Goal: Use online tool/utility: Utilize a website feature to perform a specific function

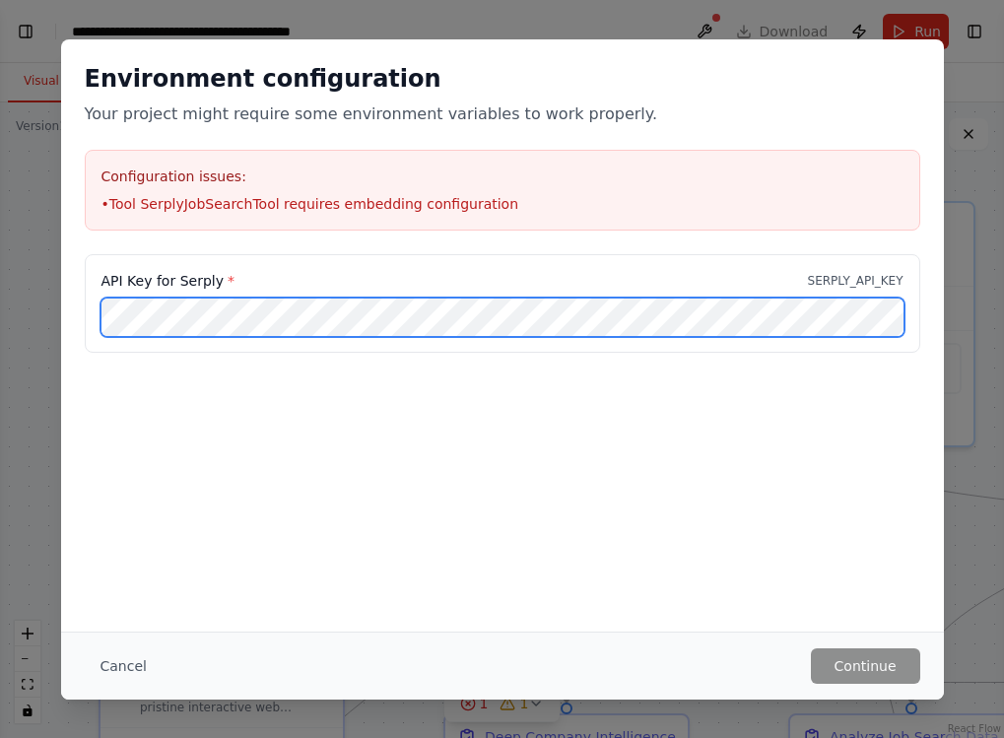
scroll to position [13827, 0]
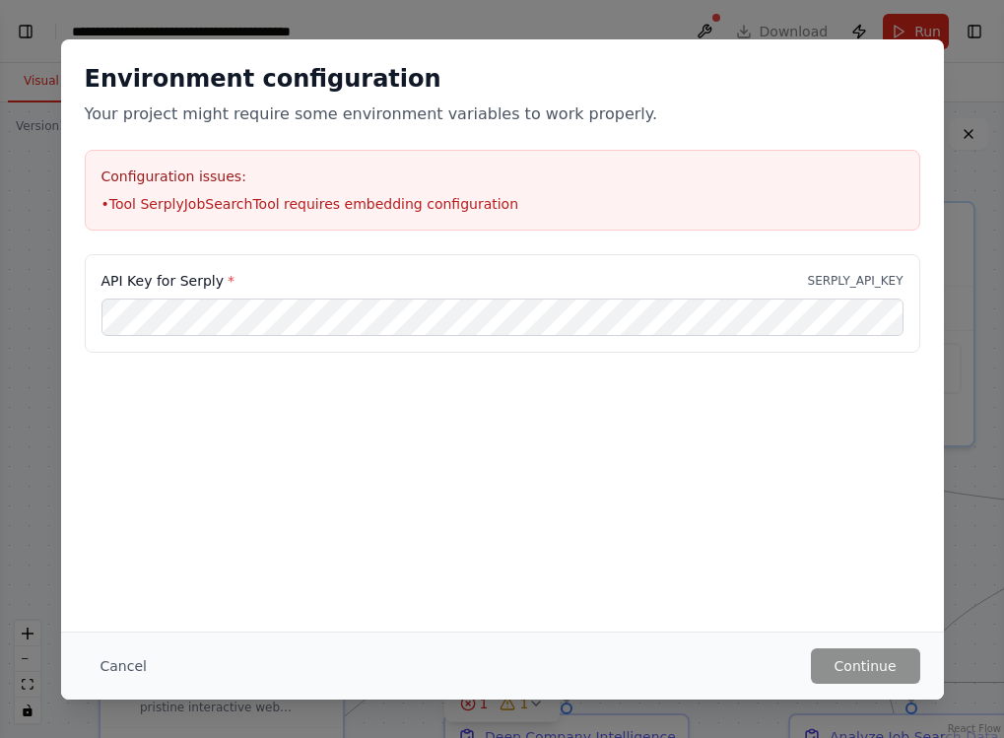
click at [981, 254] on div "Environment configuration Your project might require some environment variables…" at bounding box center [502, 369] width 1004 height 738
click at [856, 669] on button "Continue" at bounding box center [865, 665] width 109 height 35
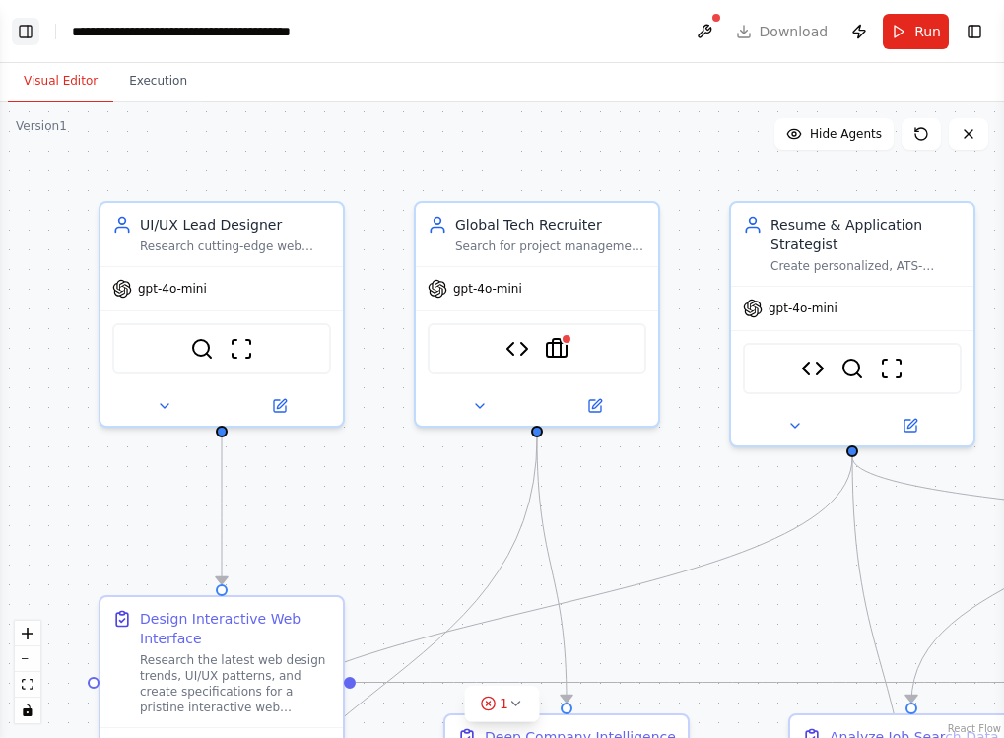
click at [32, 35] on button "Toggle Left Sidebar" at bounding box center [26, 32] width 28 height 28
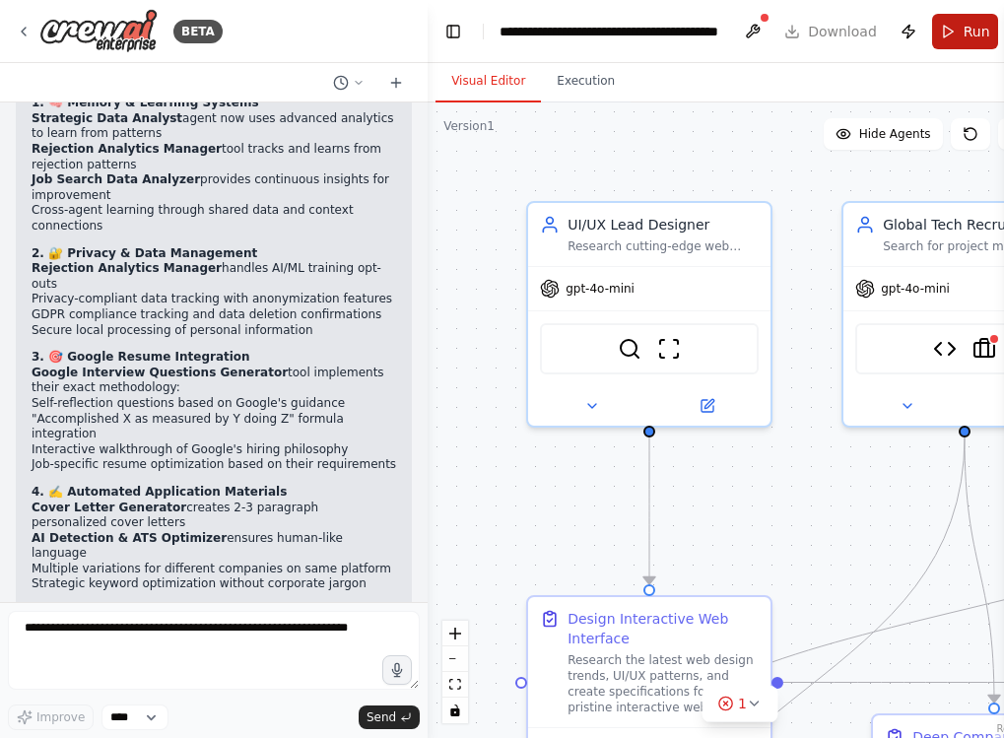
click at [949, 30] on button "Run" at bounding box center [965, 31] width 66 height 35
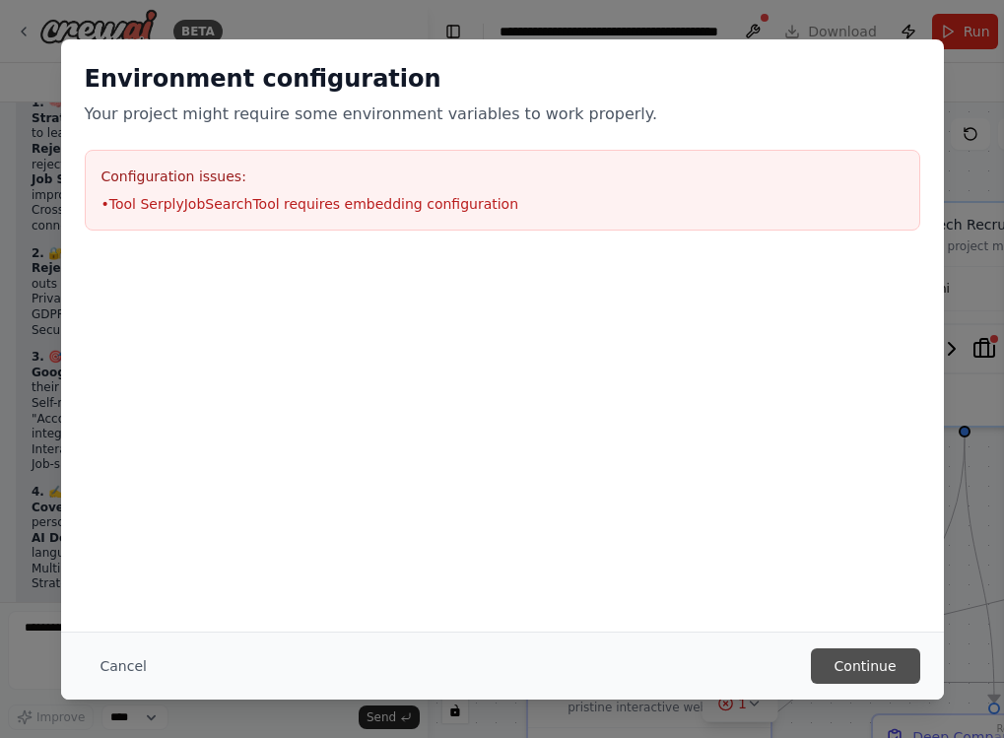
click at [859, 662] on button "Continue" at bounding box center [865, 665] width 109 height 35
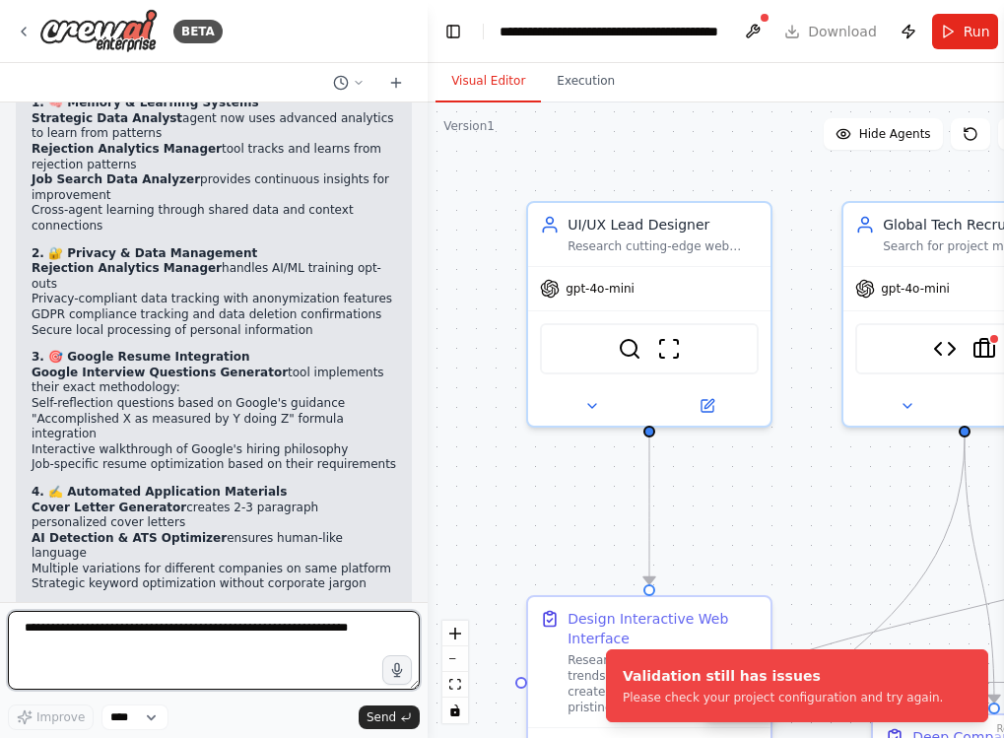
click at [308, 637] on textarea at bounding box center [214, 650] width 412 height 79
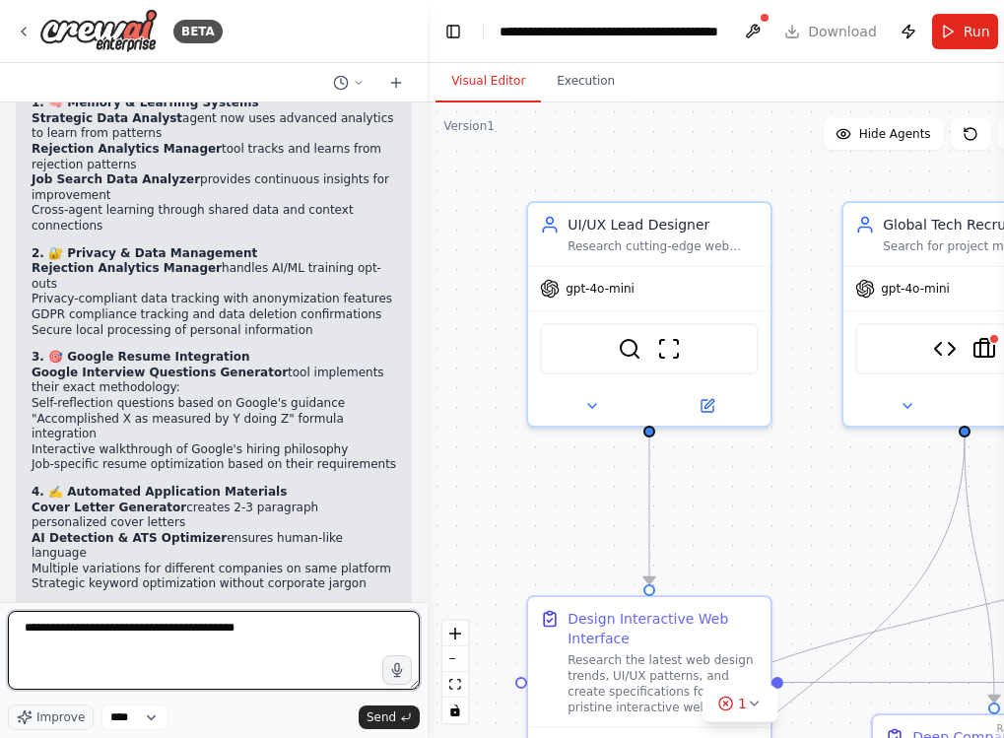
type textarea "**********"
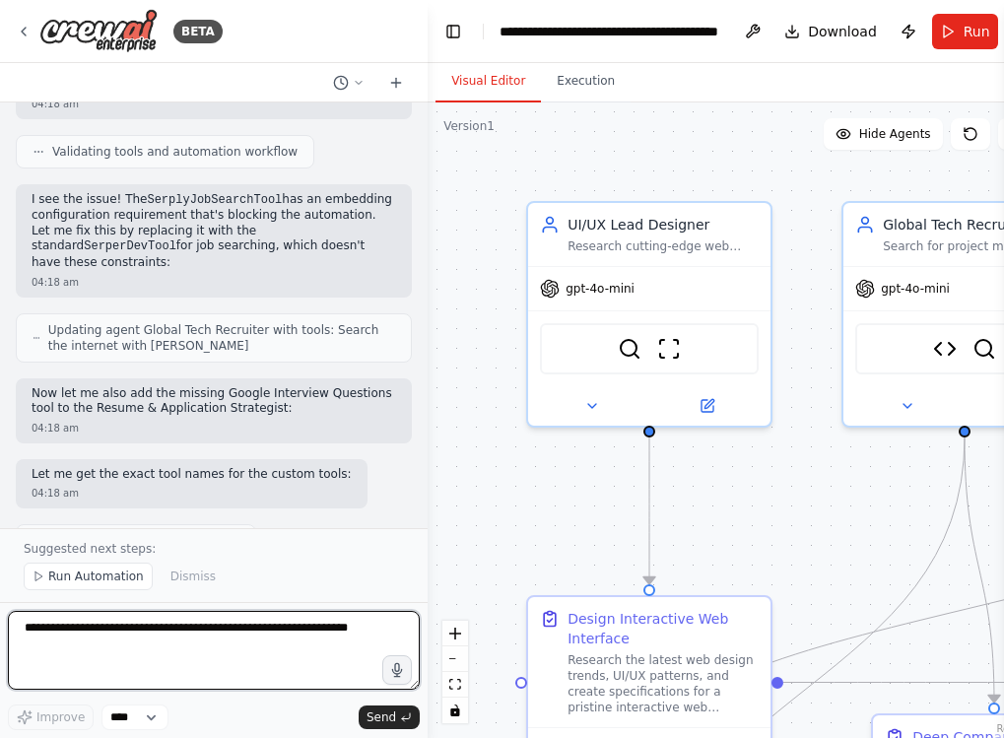
scroll to position [15673, 0]
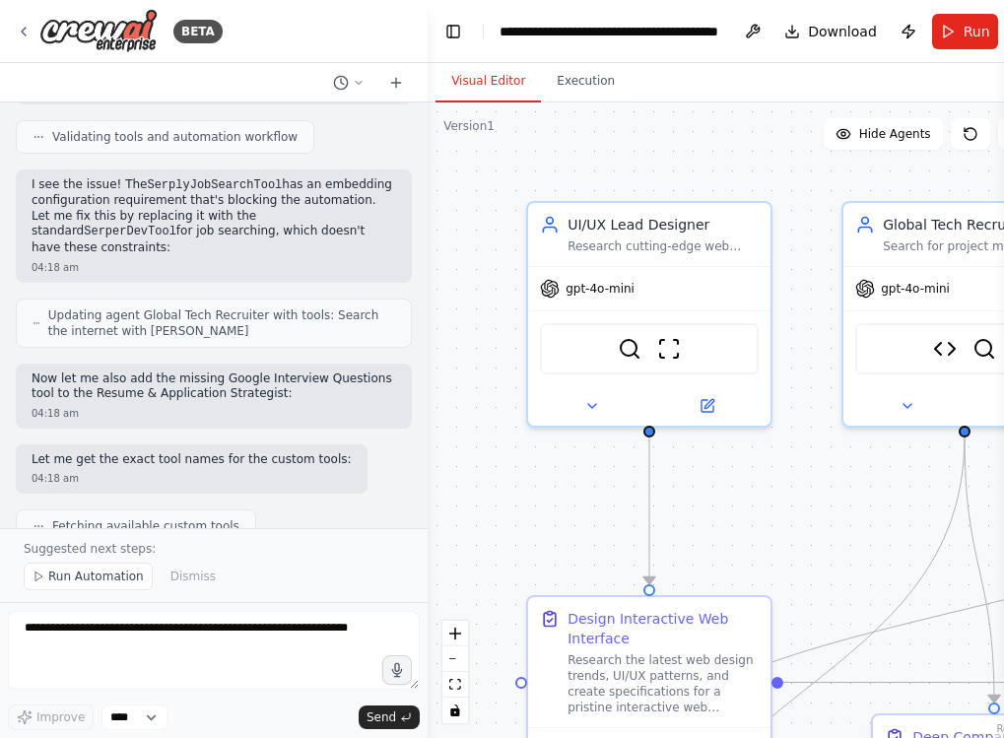
click at [949, 38] on button "Run" at bounding box center [965, 31] width 66 height 35
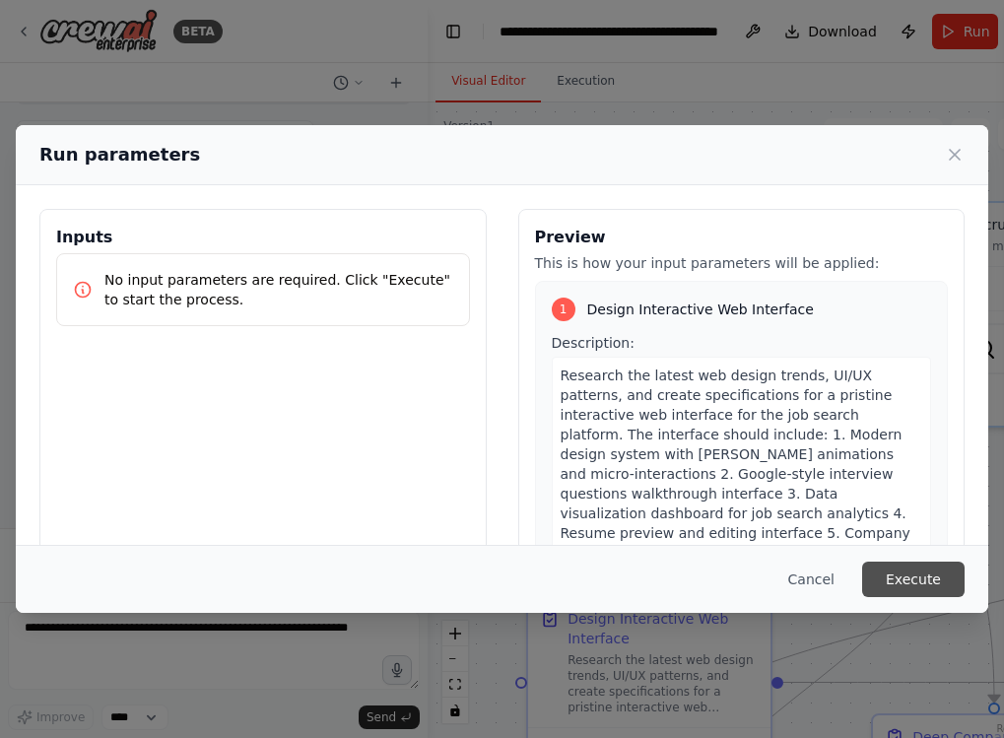
click at [917, 584] on button "Execute" at bounding box center [913, 578] width 102 height 35
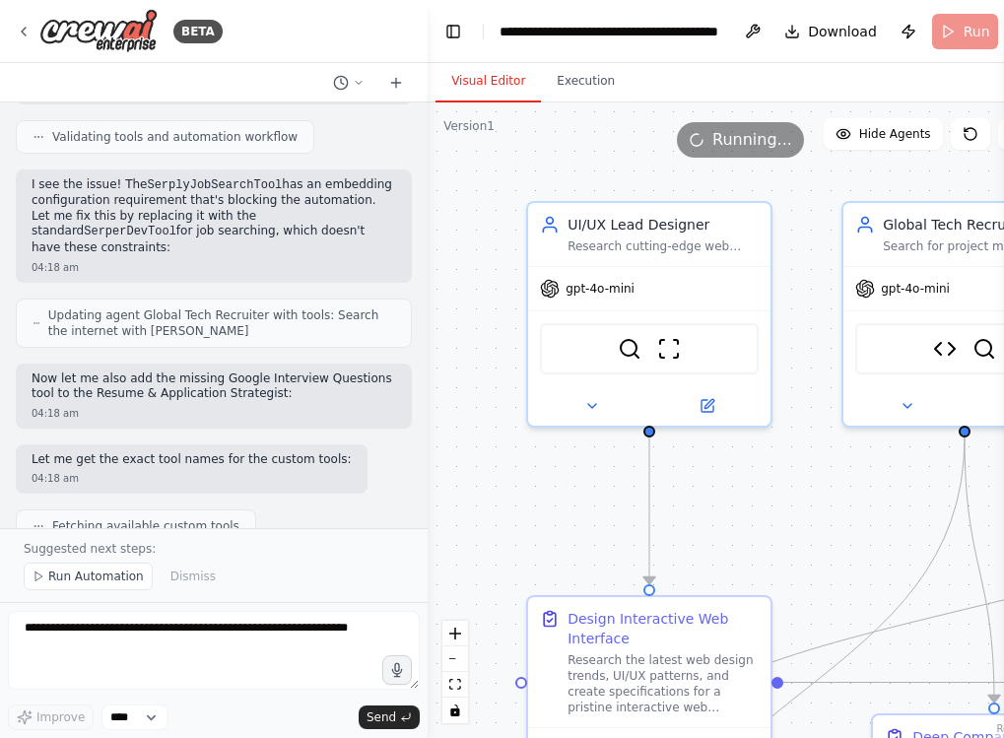
scroll to position [0, 0]
click at [451, 40] on button "Toggle Left Sidebar" at bounding box center [453, 32] width 28 height 28
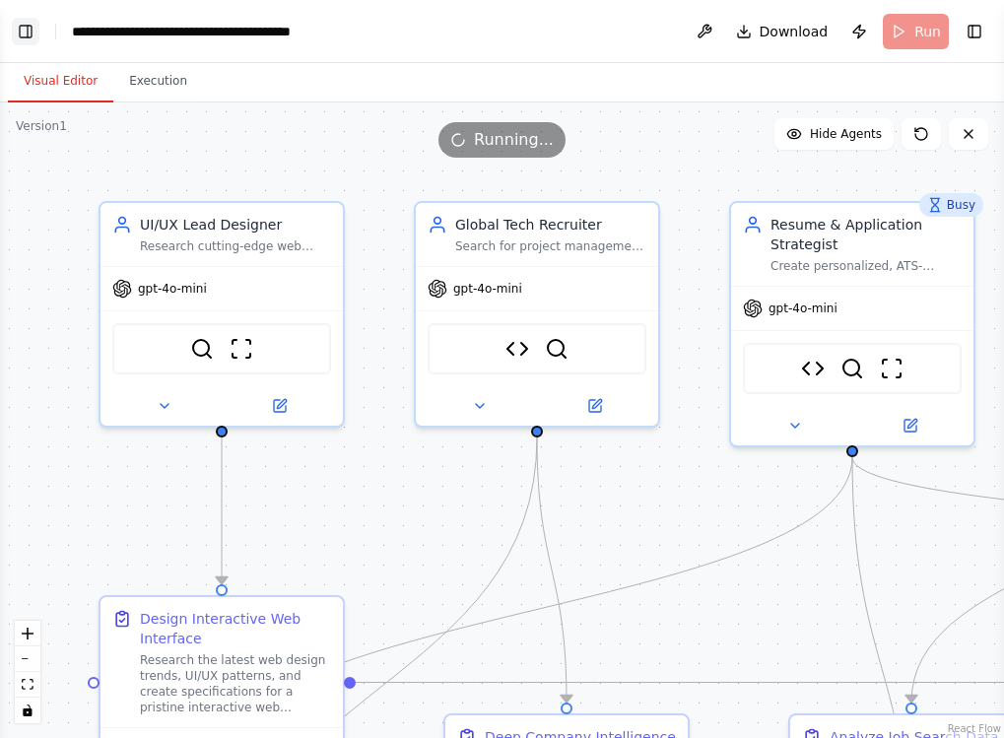
click at [26, 35] on button "Toggle Left Sidebar" at bounding box center [26, 32] width 28 height 28
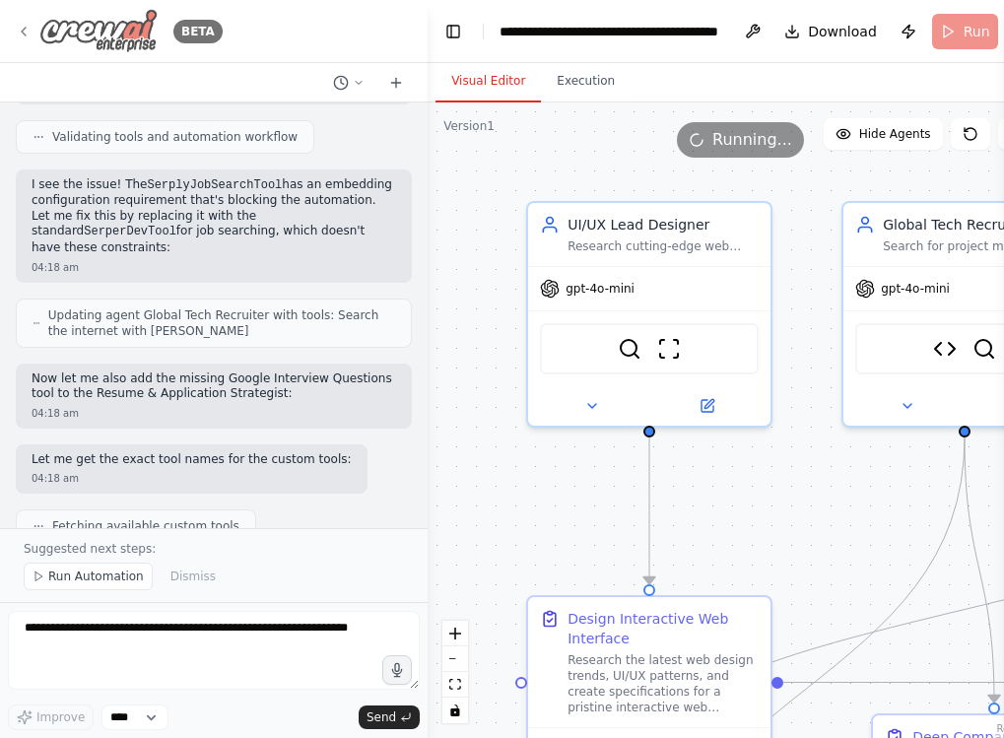
click at [26, 25] on icon at bounding box center [24, 32] width 16 height 16
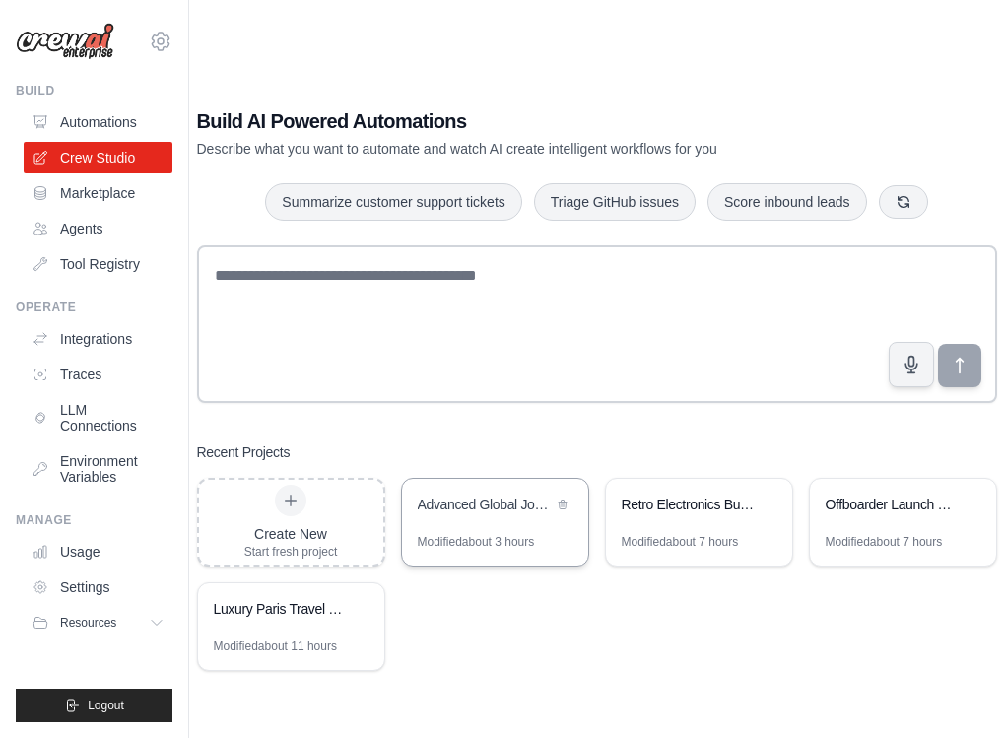
click at [540, 521] on div "Advanced Global Job Search & Analytics Platform" at bounding box center [495, 506] width 186 height 55
click at [712, 524] on div "Retro Electronics Business Strategy Research" at bounding box center [699, 506] width 186 height 55
click at [863, 516] on div "Offboarder Launch Readiness Development" at bounding box center [892, 506] width 135 height 24
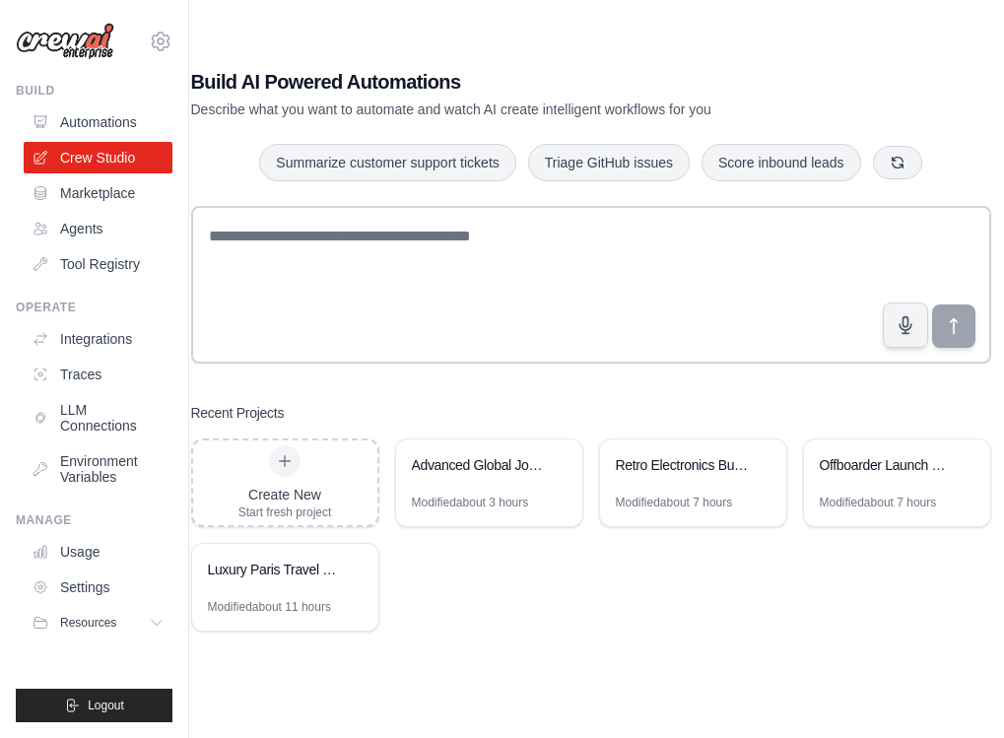
scroll to position [39, 12]
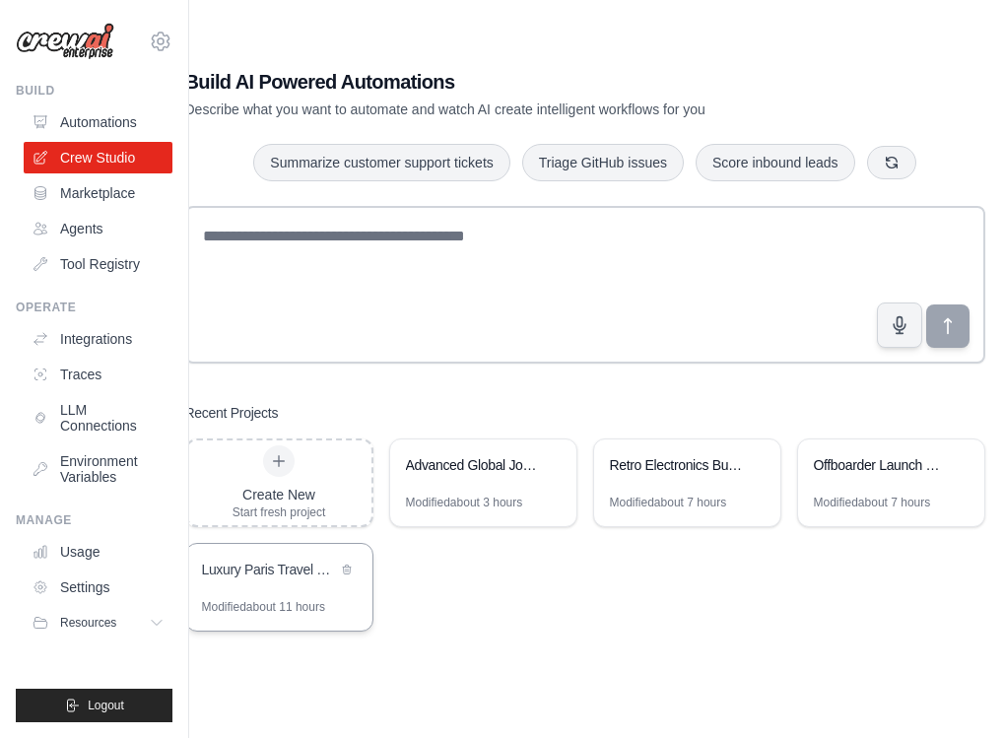
click at [304, 572] on div "Luxury Paris Travel Concierge" at bounding box center [269, 569] width 135 height 20
click at [494, 485] on div "Advanced Global Job Search & Analytics Platform" at bounding box center [483, 466] width 186 height 55
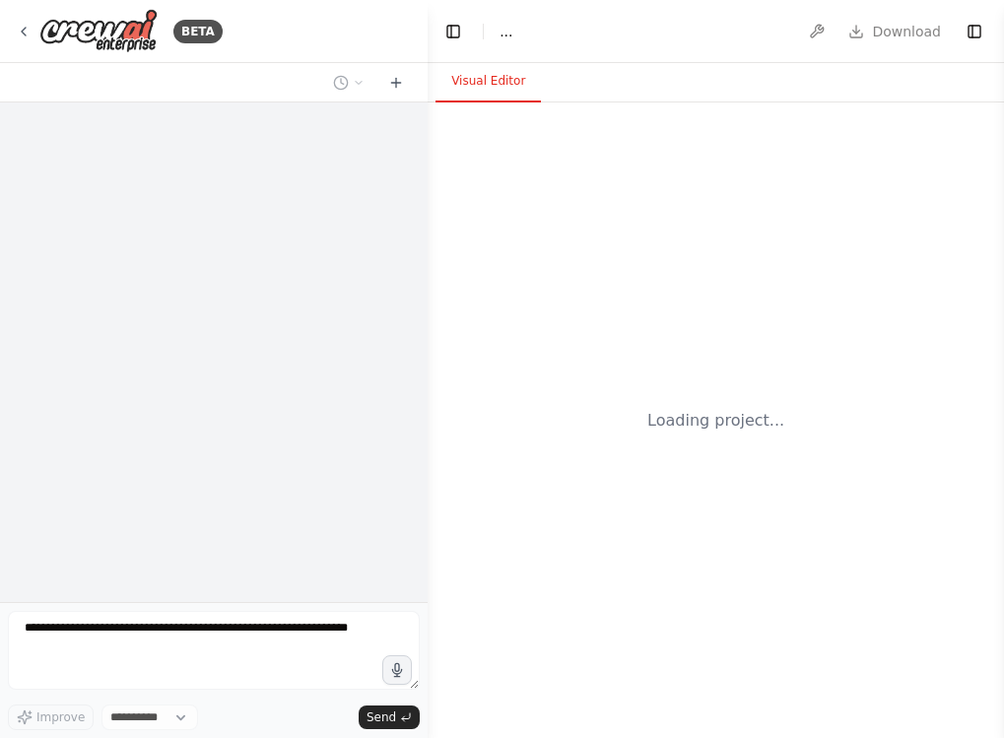
select select "****"
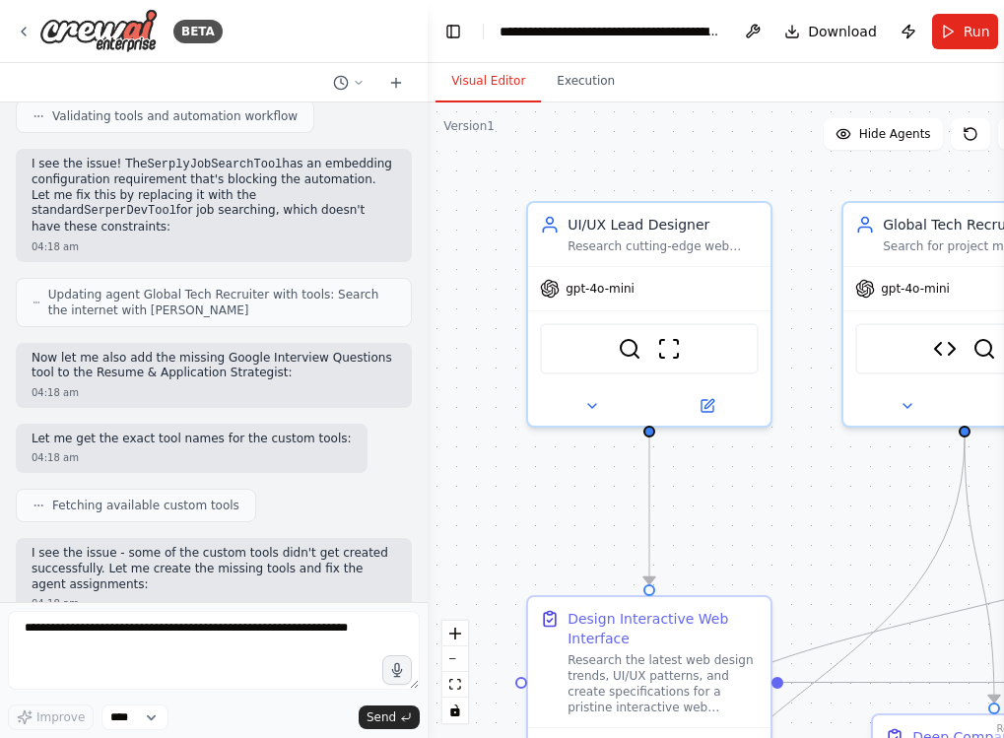
scroll to position [15599, 0]
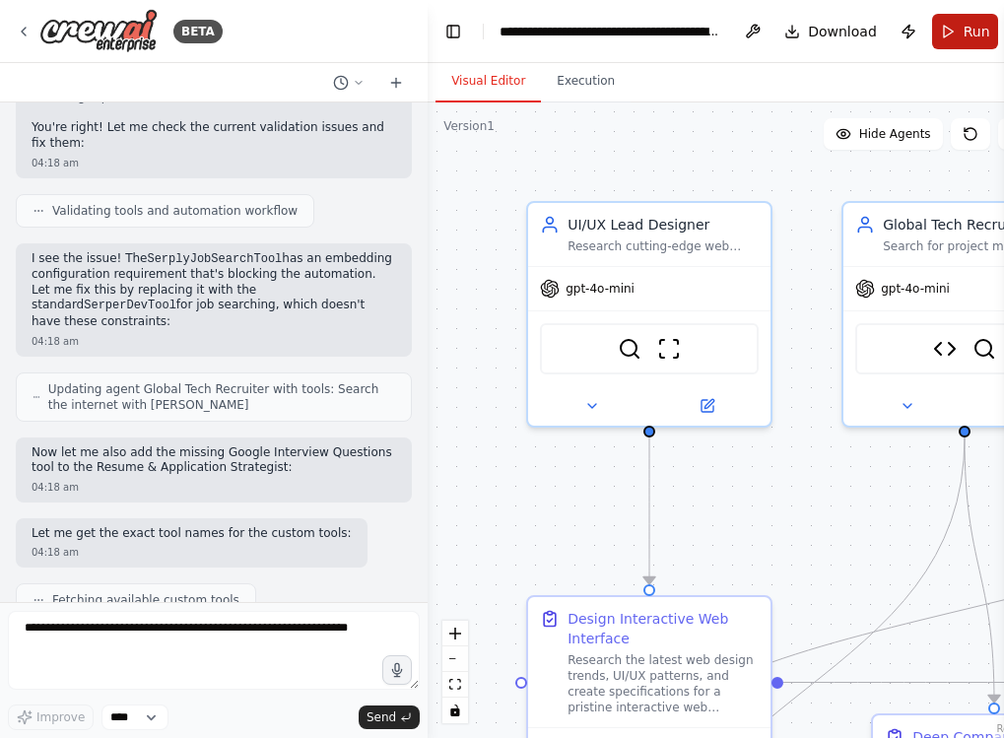
click at [952, 30] on button "Run" at bounding box center [965, 31] width 66 height 35
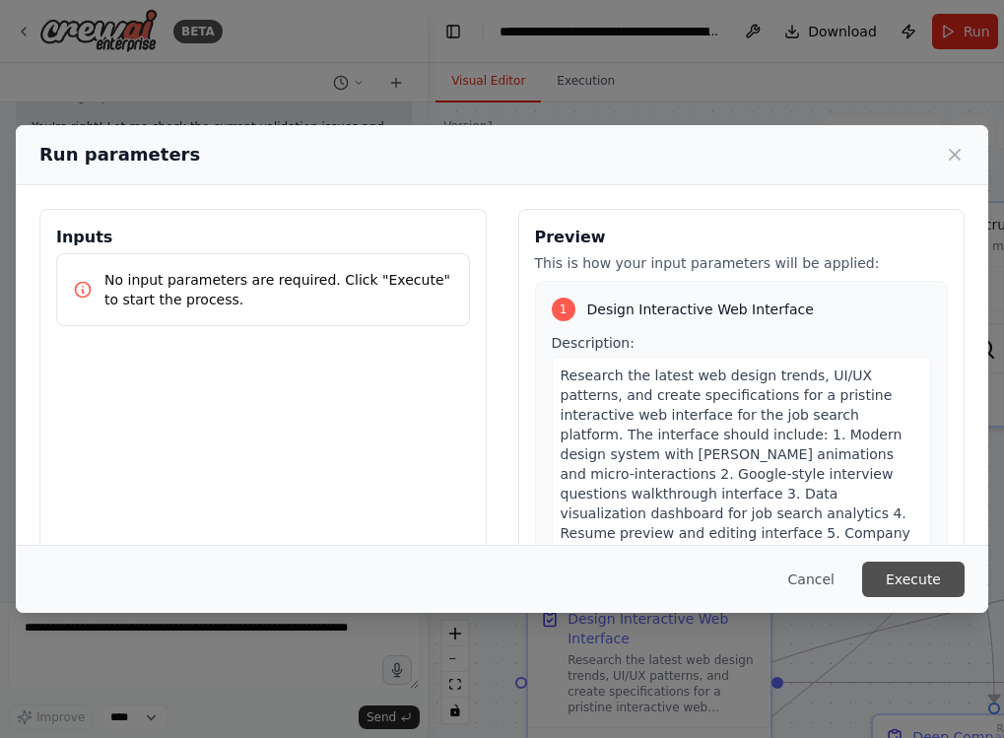
click at [928, 574] on button "Execute" at bounding box center [913, 578] width 102 height 35
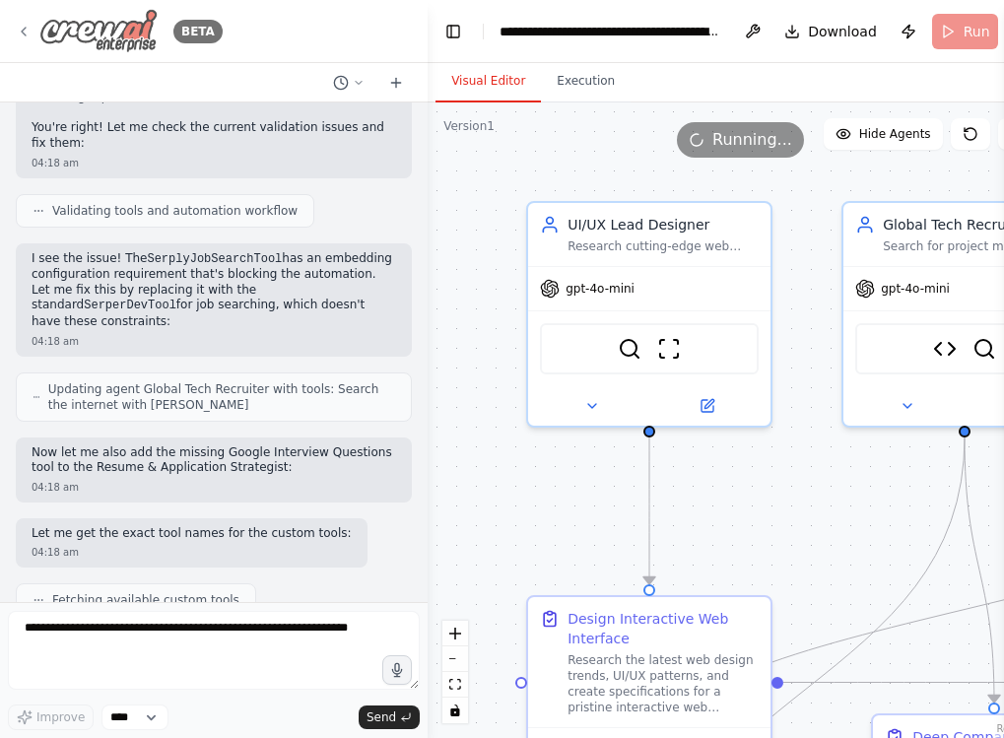
click at [36, 29] on div "BETA" at bounding box center [119, 31] width 207 height 44
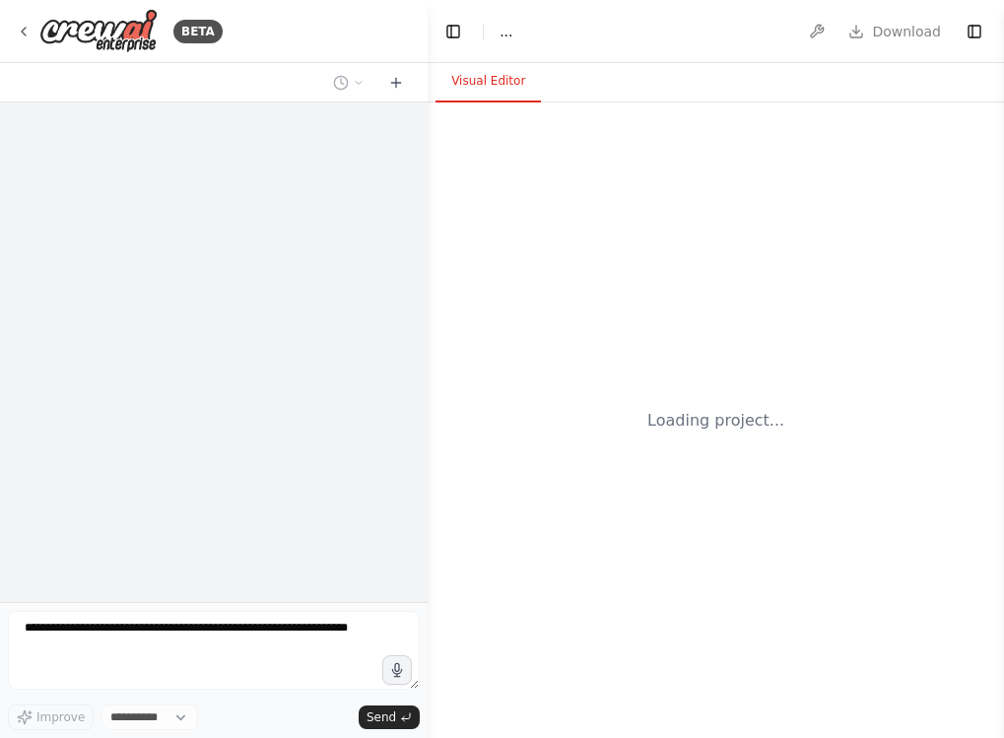
select select "****"
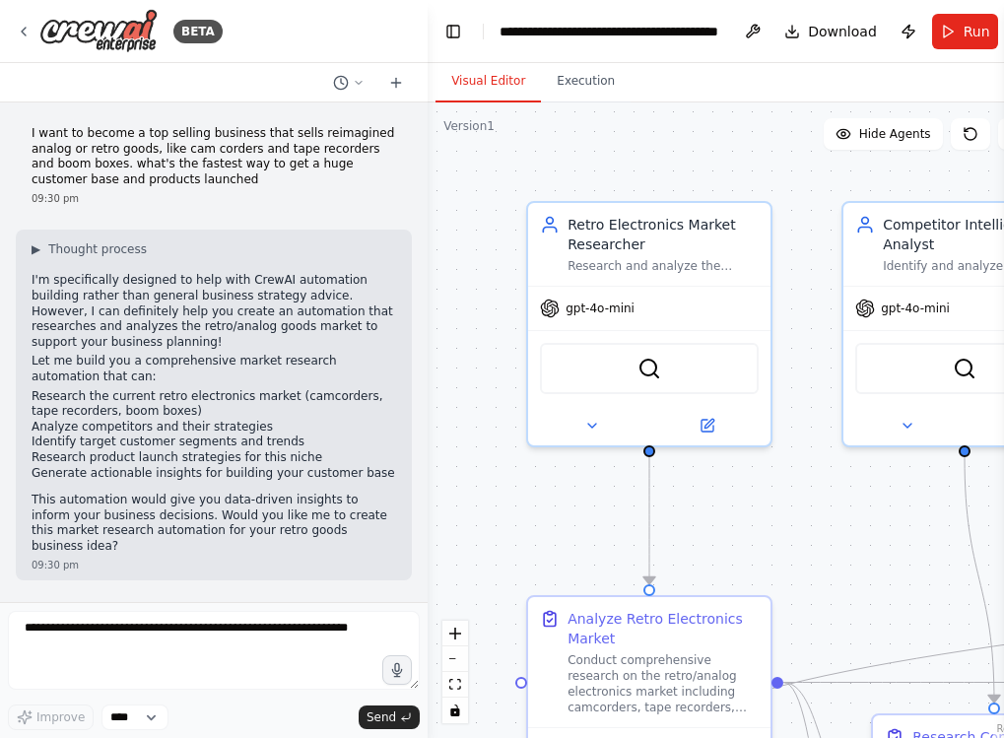
scroll to position [4644, 0]
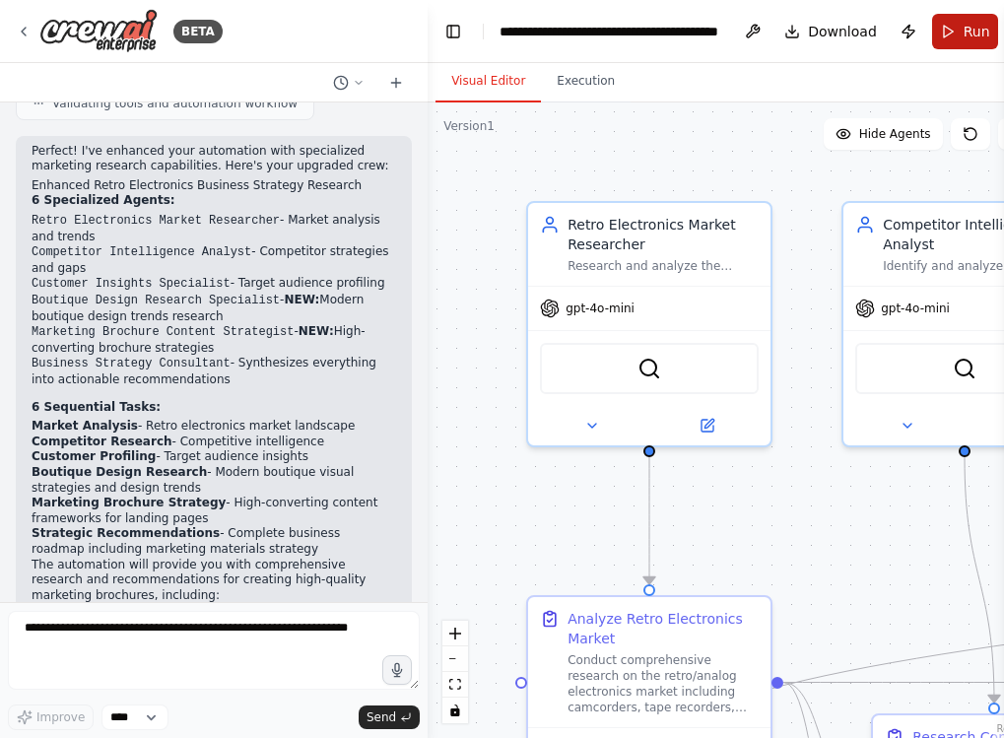
click at [952, 29] on button "Run" at bounding box center [965, 31] width 66 height 35
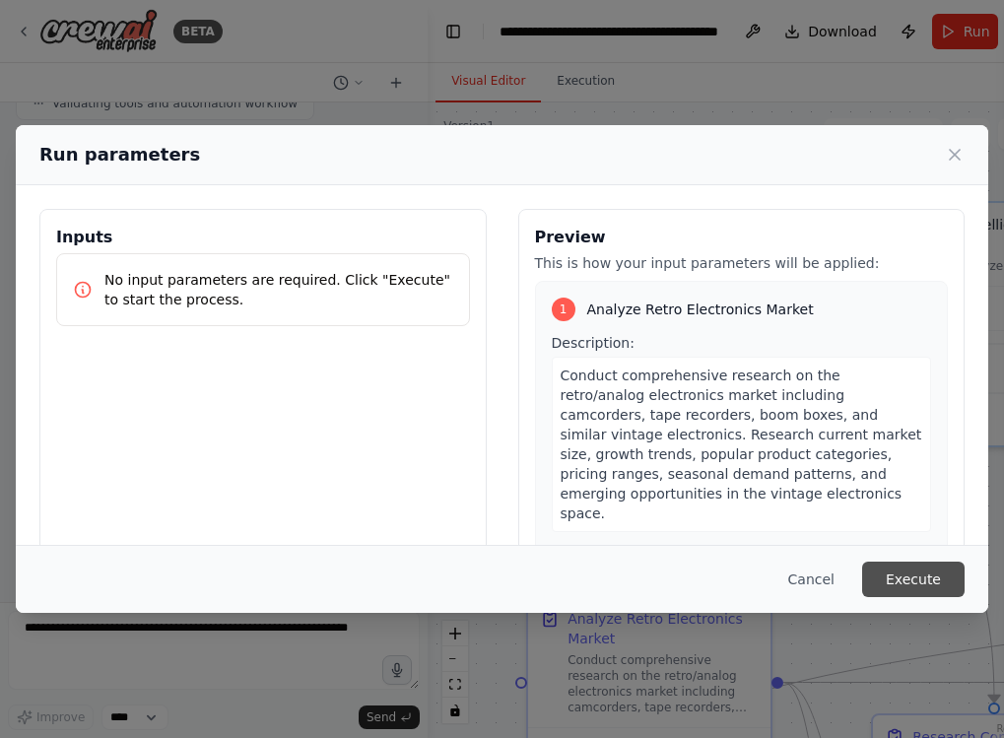
click at [925, 573] on button "Execute" at bounding box center [913, 578] width 102 height 35
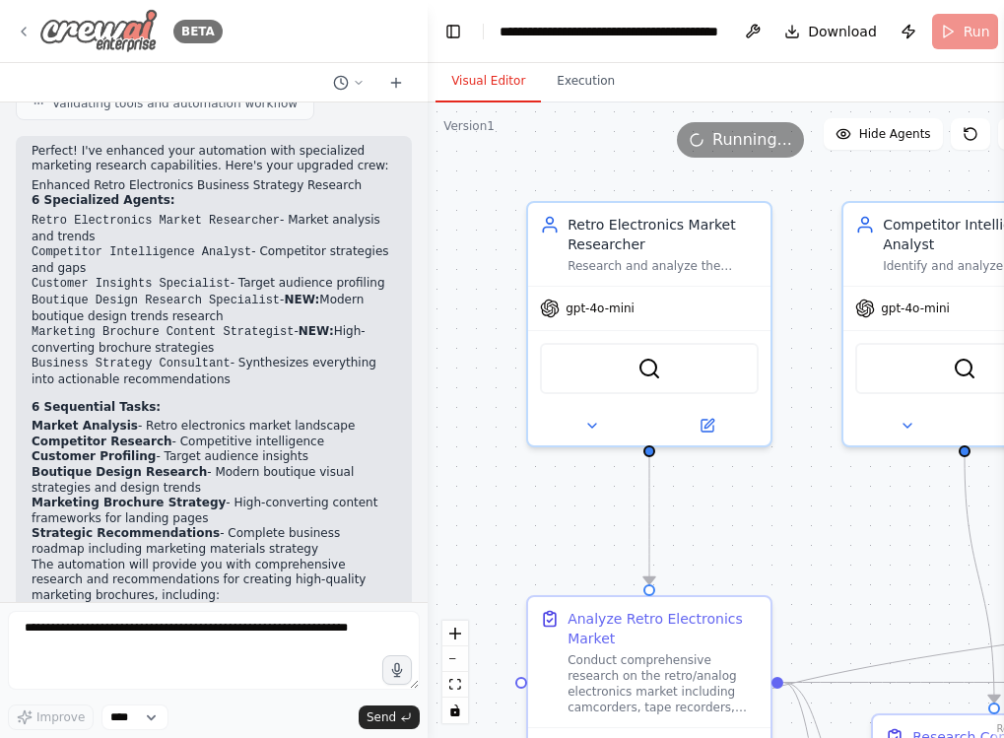
click at [22, 30] on icon at bounding box center [24, 32] width 4 height 8
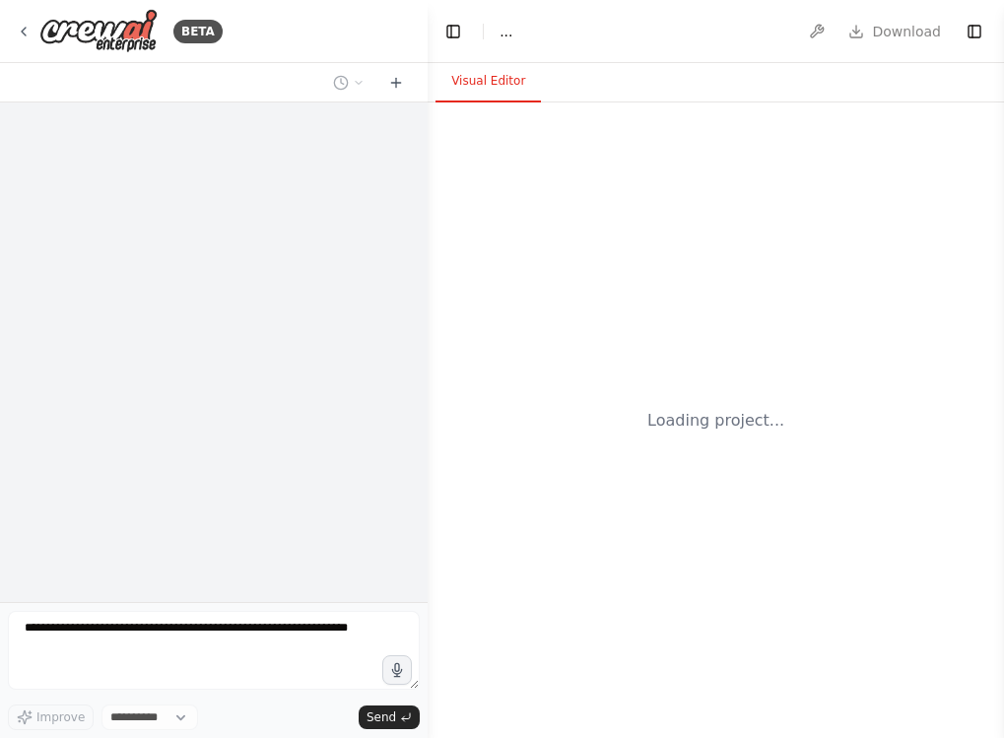
select select "****"
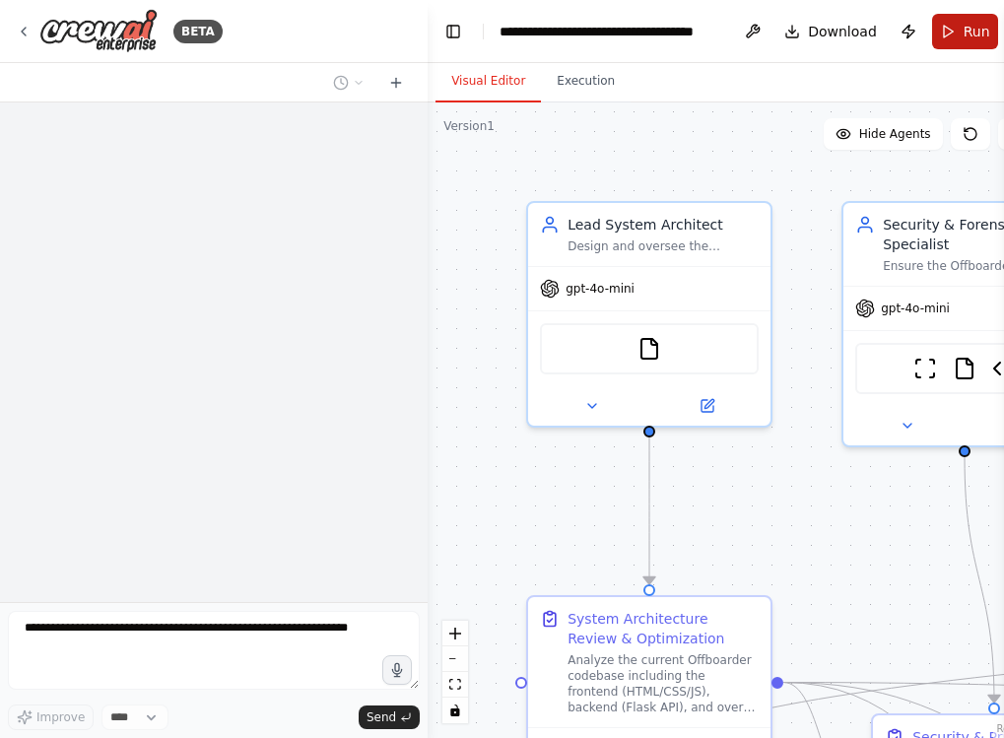
scroll to position [4922, 0]
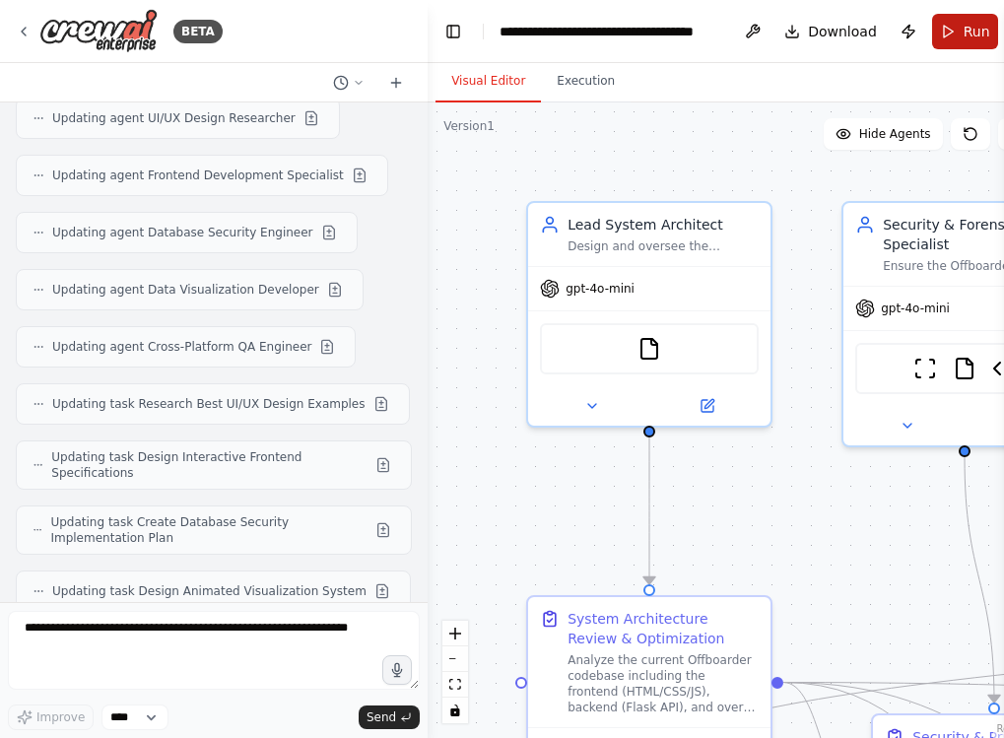
click at [963, 27] on span "Run" at bounding box center [976, 32] width 27 height 20
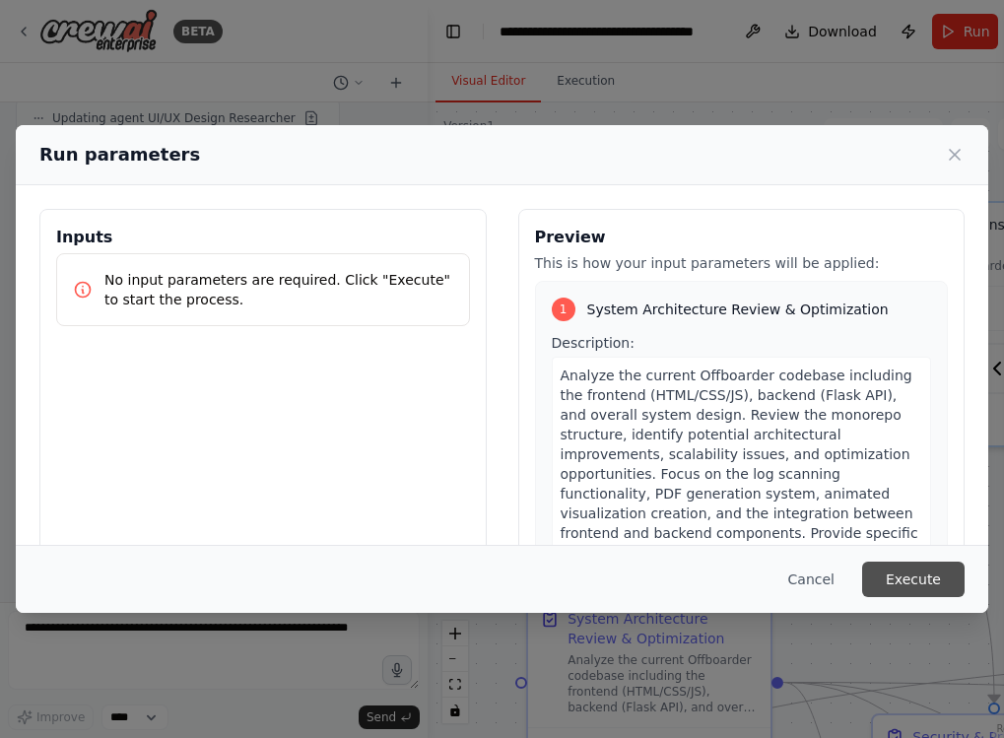
click at [894, 578] on button "Execute" at bounding box center [913, 578] width 102 height 35
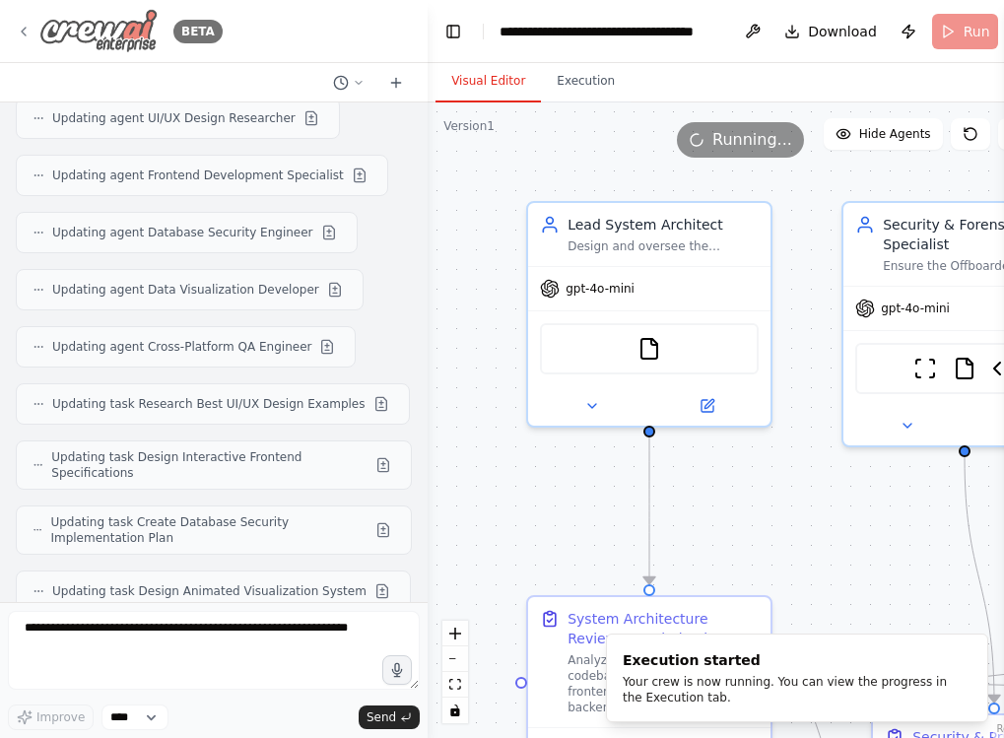
click at [19, 28] on icon at bounding box center [24, 32] width 16 height 16
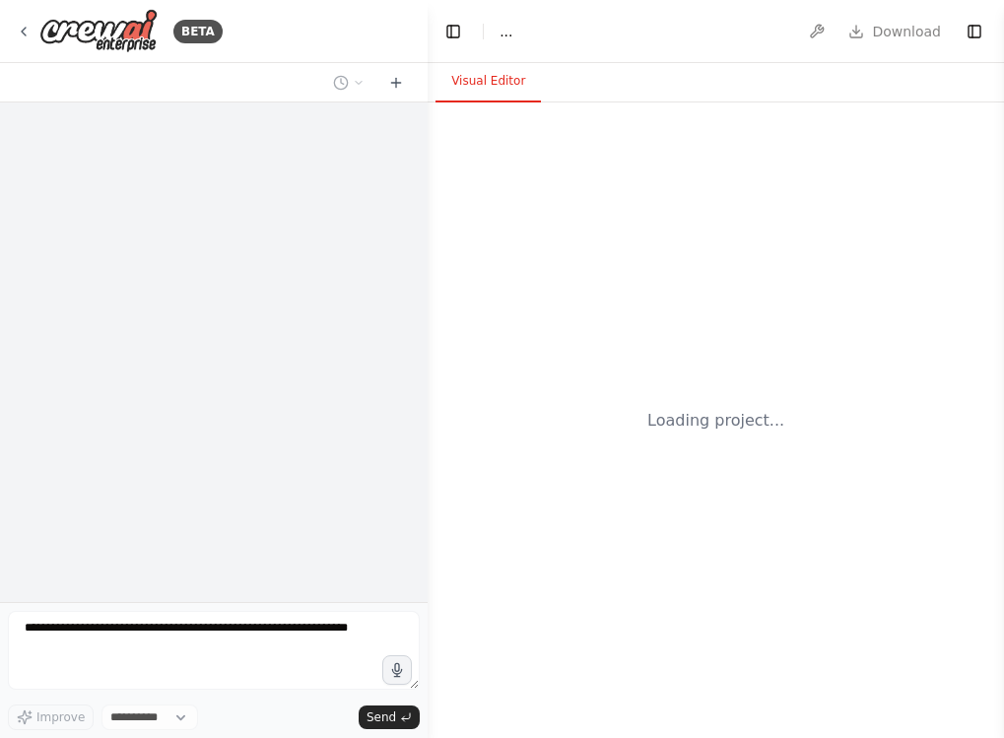
select select "****"
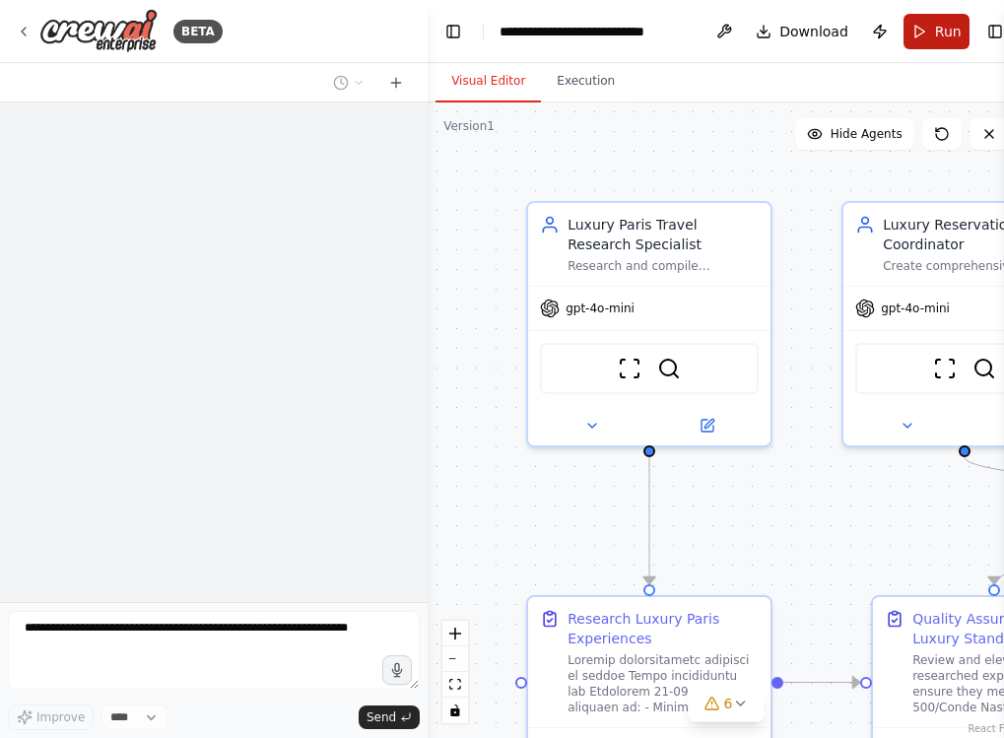
click at [920, 43] on button "Run" at bounding box center [936, 31] width 66 height 35
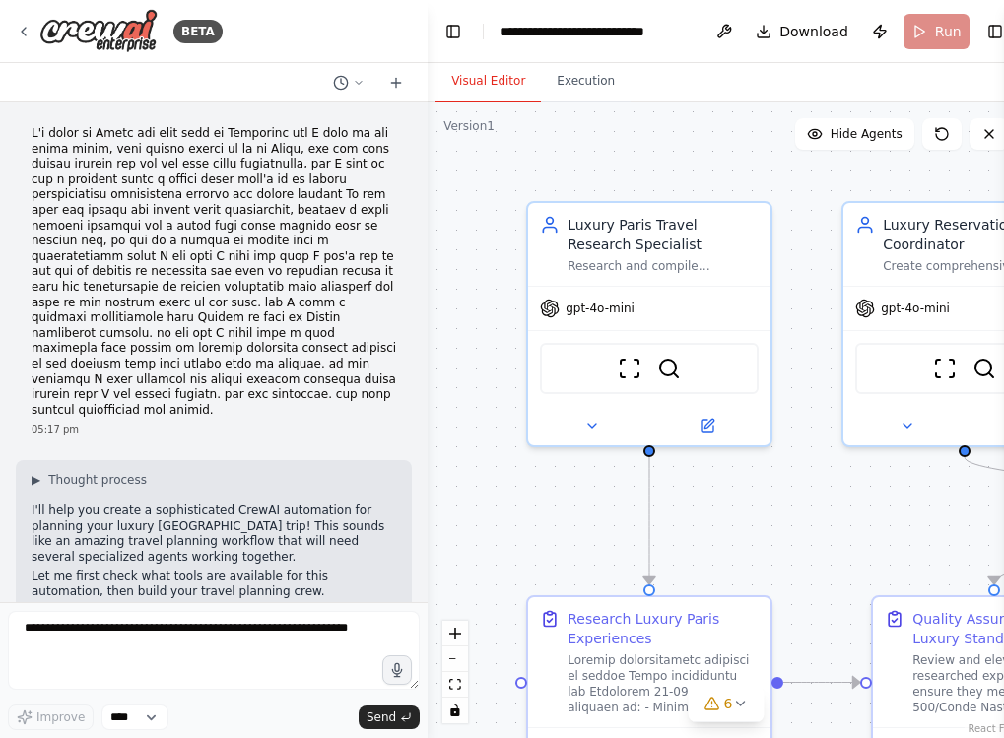
scroll to position [19251, 0]
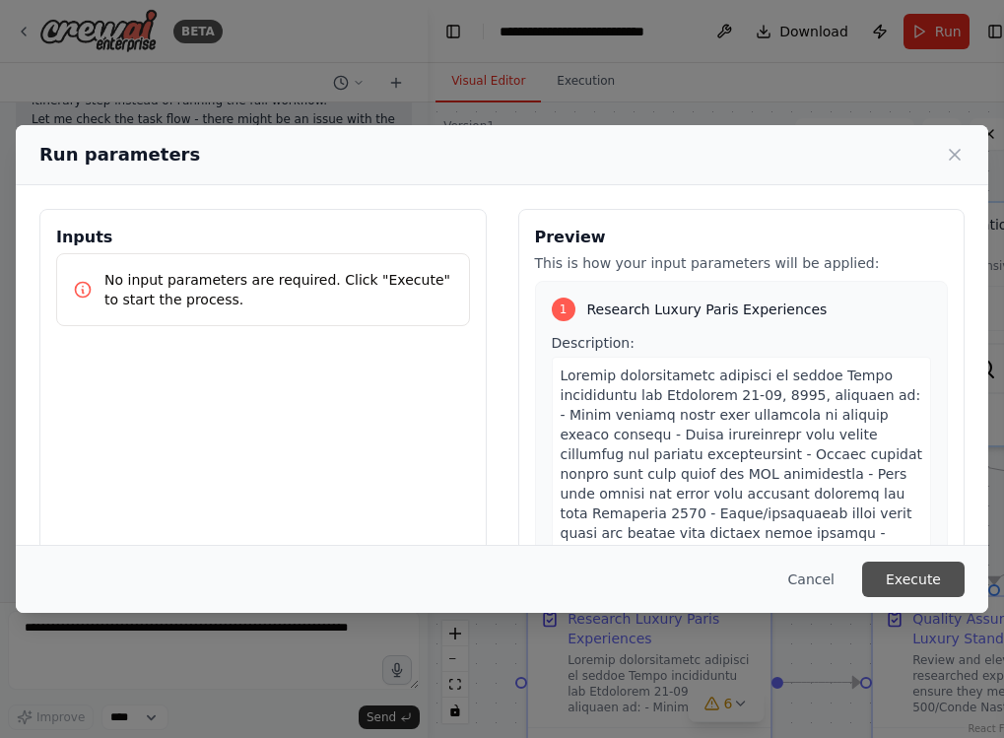
click at [929, 580] on button "Execute" at bounding box center [913, 578] width 102 height 35
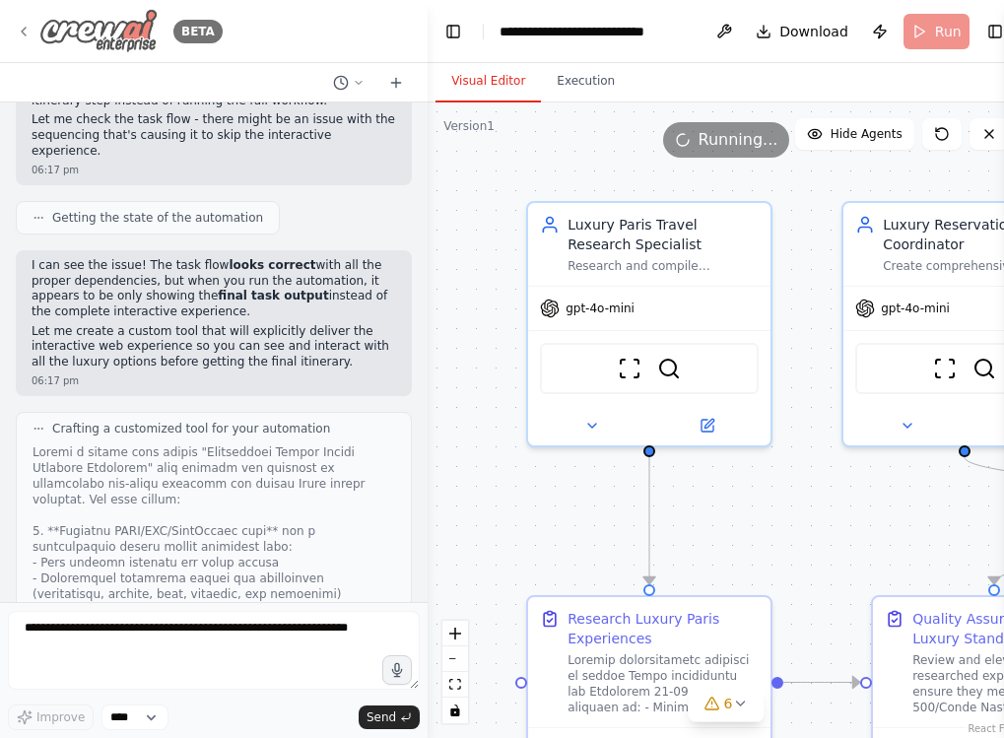
click at [26, 28] on icon at bounding box center [24, 32] width 16 height 16
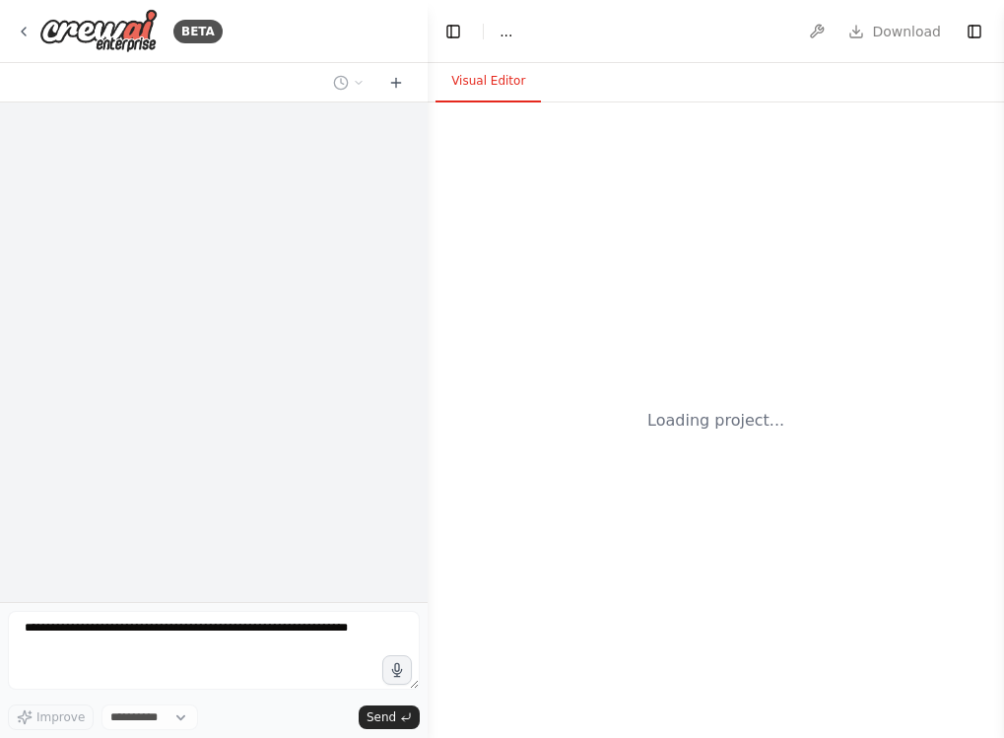
select select "****"
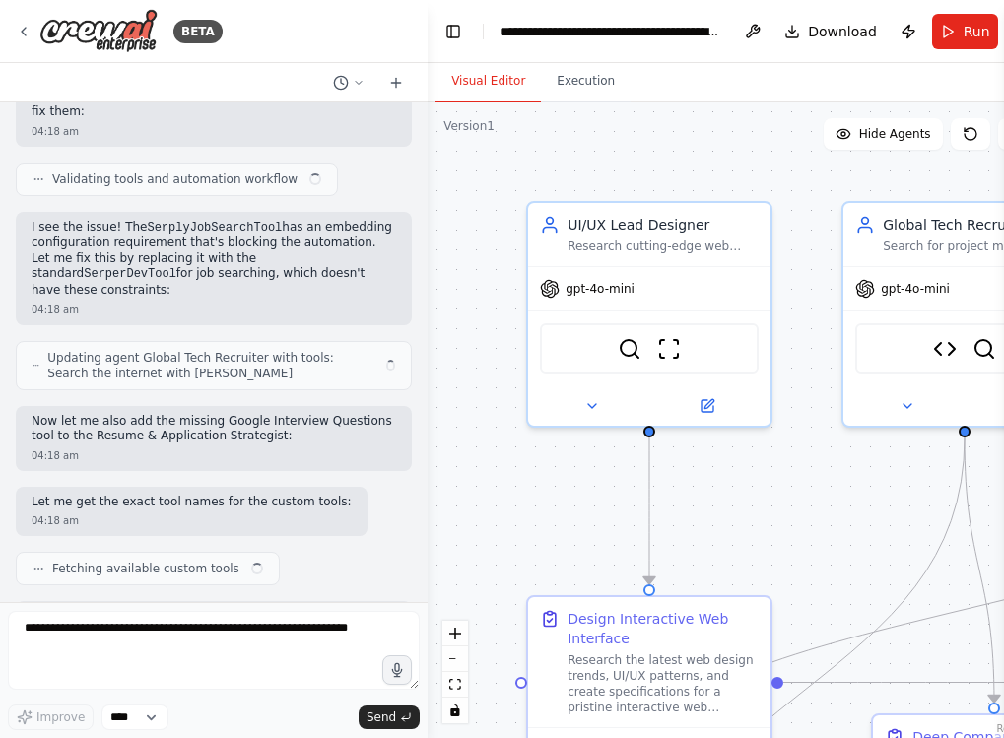
scroll to position [15599, 0]
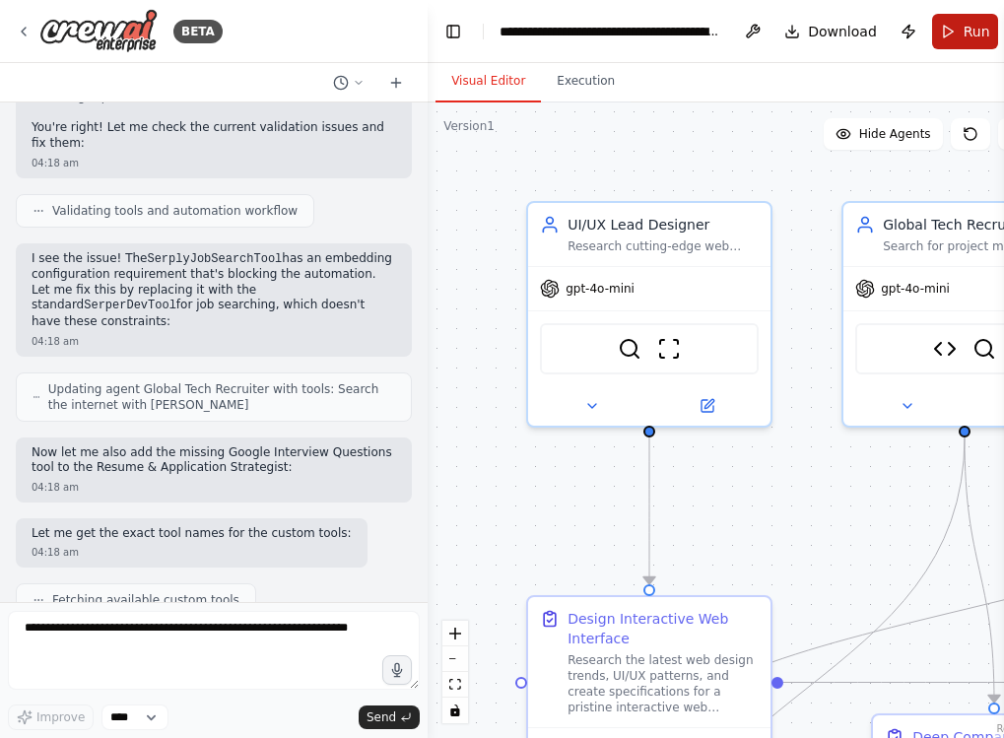
click at [963, 37] on span "Run" at bounding box center [976, 32] width 27 height 20
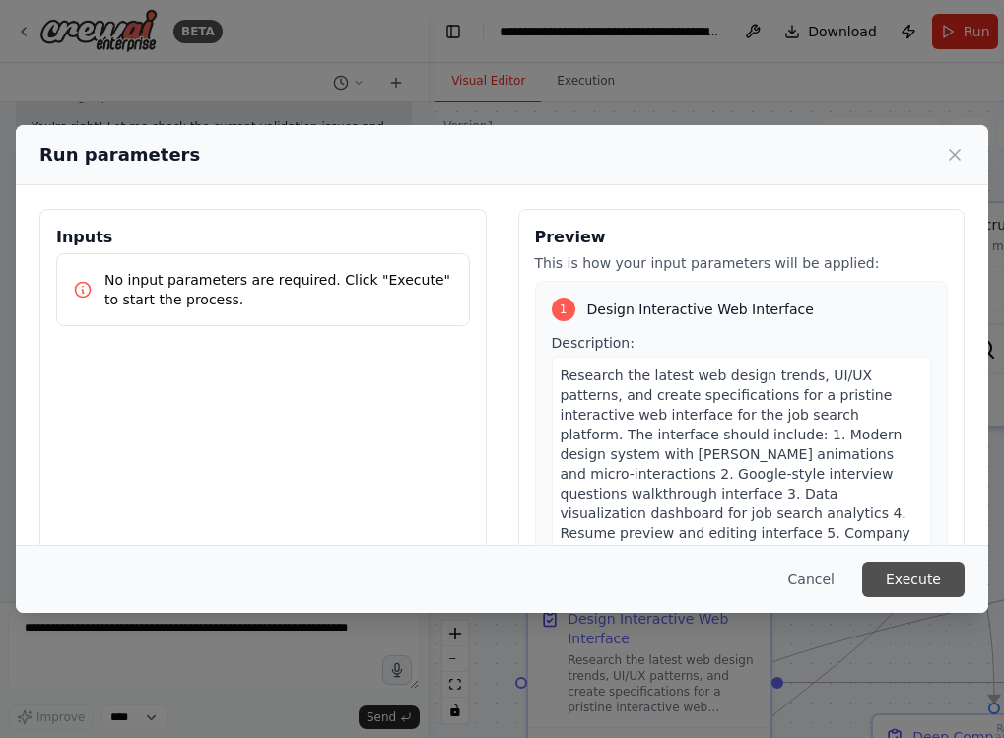
click at [910, 574] on button "Execute" at bounding box center [913, 578] width 102 height 35
